Goal: Information Seeking & Learning: Learn about a topic

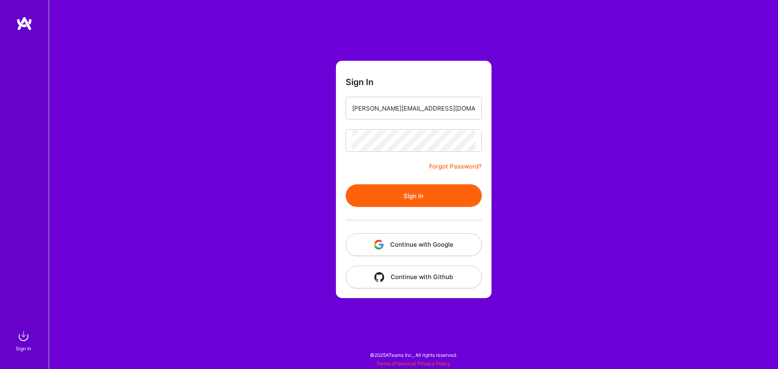
click at [429, 194] on button "Sign In" at bounding box center [414, 195] width 136 height 23
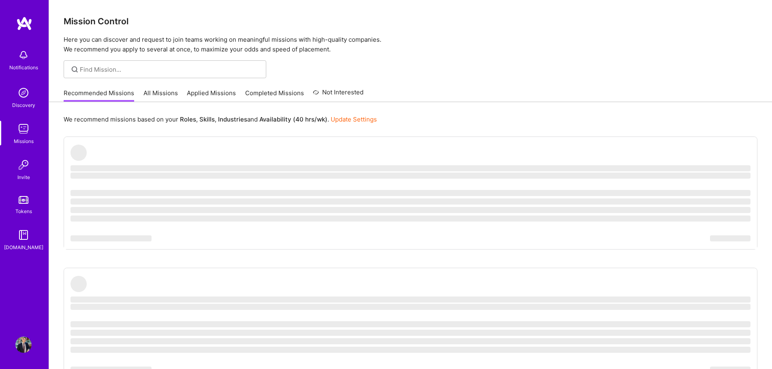
click at [164, 96] on link "All Missions" at bounding box center [160, 95] width 34 height 13
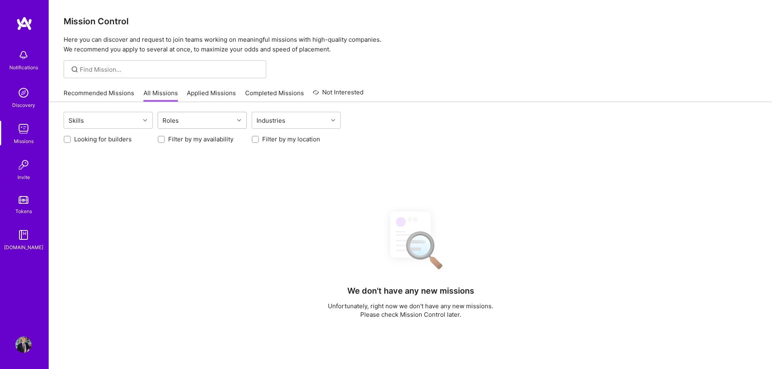
click at [230, 127] on div "Roles" at bounding box center [196, 120] width 76 height 16
click at [231, 123] on div "Roles" at bounding box center [196, 120] width 76 height 16
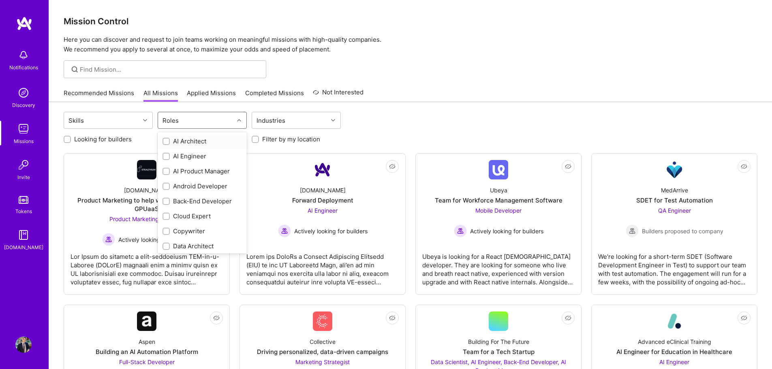
click at [224, 119] on div "Roles" at bounding box center [196, 120] width 76 height 16
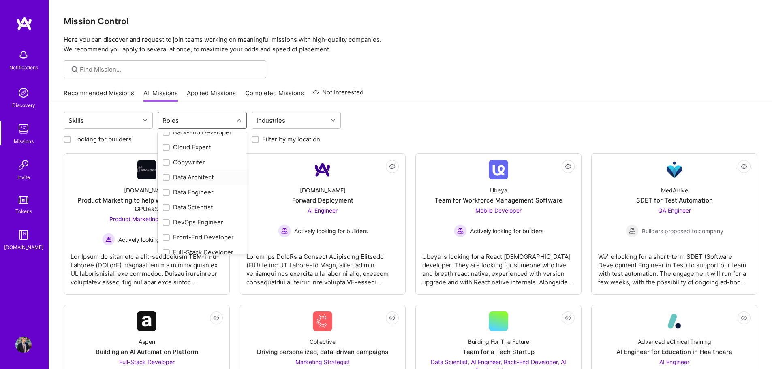
scroll to position [81, 0]
click at [204, 194] on div "Data Scientist" at bounding box center [201, 195] width 79 height 9
checkbox input "true"
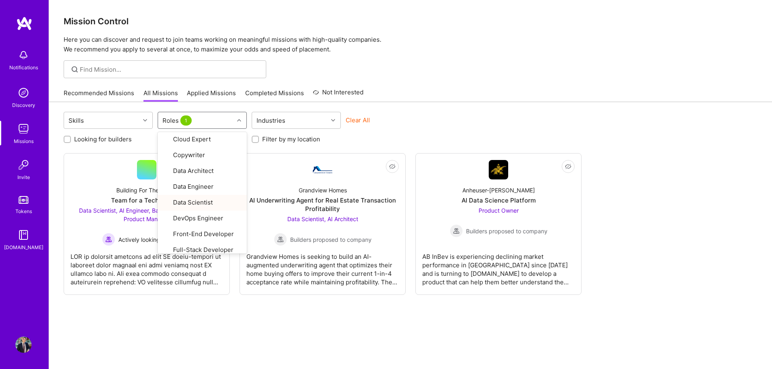
click at [286, 136] on label "Filter by my location" at bounding box center [291, 139] width 58 height 9
click at [259, 137] on input "Filter by my location" at bounding box center [256, 140] width 6 height 6
checkbox input "true"
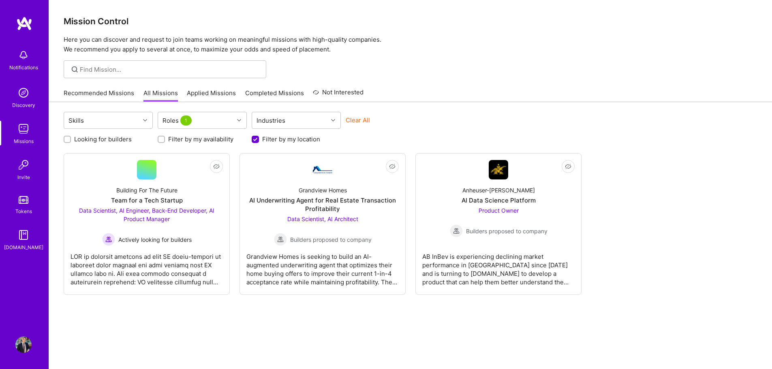
scroll to position [0, 0]
click at [624, 173] on div "Not Interested Building For The Future Team for a Tech Startup Data Scientist, …" at bounding box center [411, 224] width 694 height 142
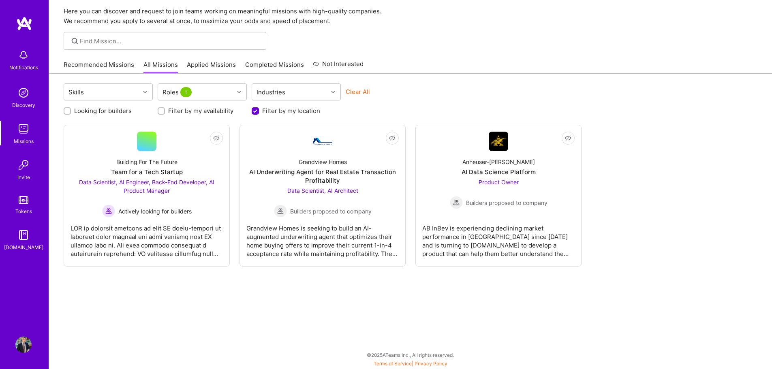
click at [649, 297] on div "Skills Roles 1 Industries Clear All Looking for builders Filter by my availabil…" at bounding box center [410, 221] width 723 height 295
